Goal: Check status: Check status

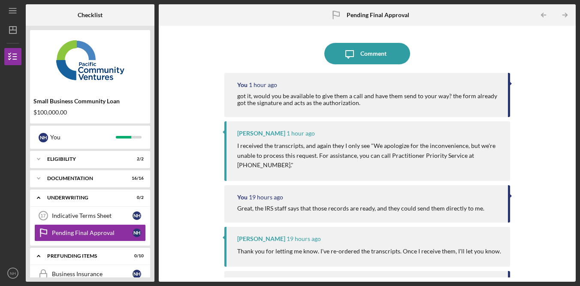
scroll to position [55, 0]
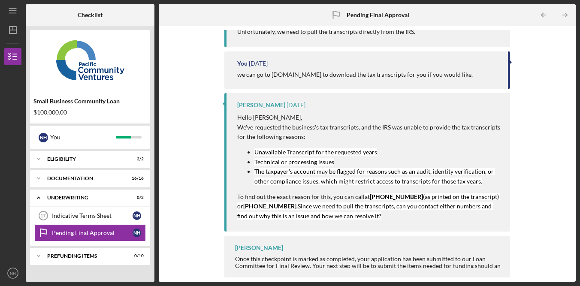
scroll to position [421, 0]
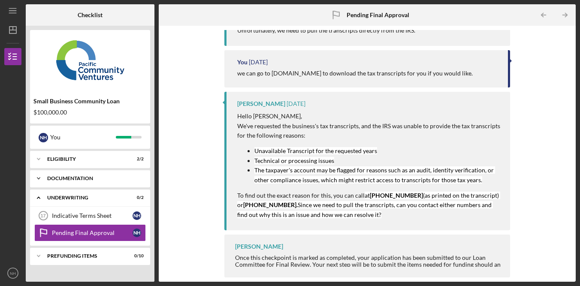
click at [118, 183] on div "Icon/Expander Documentation 16 / 16" at bounding box center [90, 178] width 120 height 17
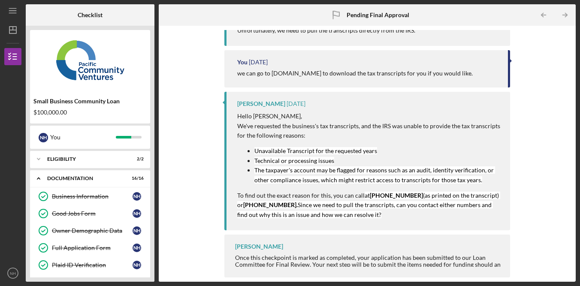
scroll to position [255, 0]
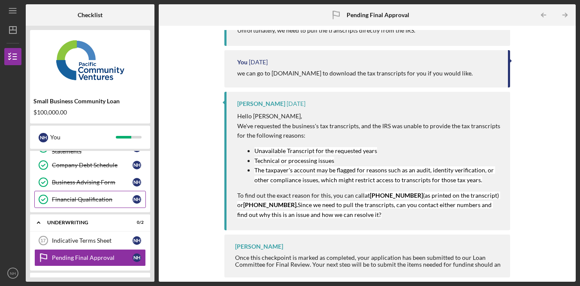
click at [96, 200] on div "Financial Qualification" at bounding box center [92, 199] width 81 height 7
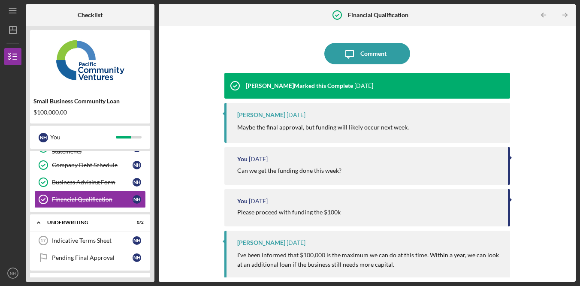
click at [298, 128] on p "Maybe the final approval, but funding will likely occur next week." at bounding box center [323, 127] width 172 height 9
click at [401, 126] on p "Maybe the final approval, but funding will likely occur next week." at bounding box center [323, 127] width 172 height 9
drag, startPoint x: 289, startPoint y: 128, endPoint x: 326, endPoint y: 128, distance: 37.4
click at [322, 128] on p "Maybe the final approval, but funding will likely occur next week." at bounding box center [323, 127] width 172 height 9
click at [337, 126] on p "Maybe the final approval, but funding will likely occur next week." at bounding box center [323, 127] width 172 height 9
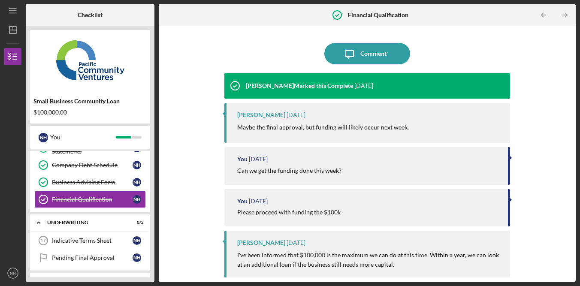
click at [355, 130] on p "Maybe the final approval, but funding will likely occur next week." at bounding box center [323, 127] width 172 height 9
click at [79, 259] on div "Pending Final Approval" at bounding box center [92, 258] width 81 height 7
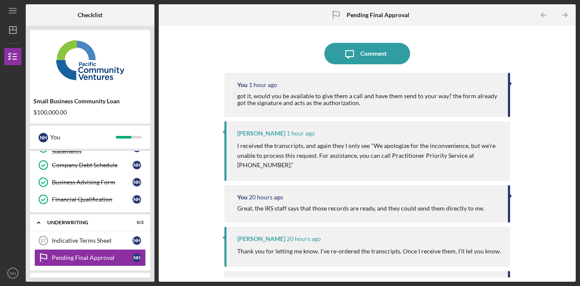
click at [537, 108] on div "Icon/Message Comment You 1 hour ago got it, would you be available to give them…" at bounding box center [367, 154] width 409 height 248
drag, startPoint x: 537, startPoint y: 108, endPoint x: 524, endPoint y: 101, distance: 14.2
click at [536, 108] on div "Icon/Message Comment You 1 hour ago got it, would you be available to give them…" at bounding box center [367, 154] width 409 height 248
